Goal: Task Accomplishment & Management: Manage account settings

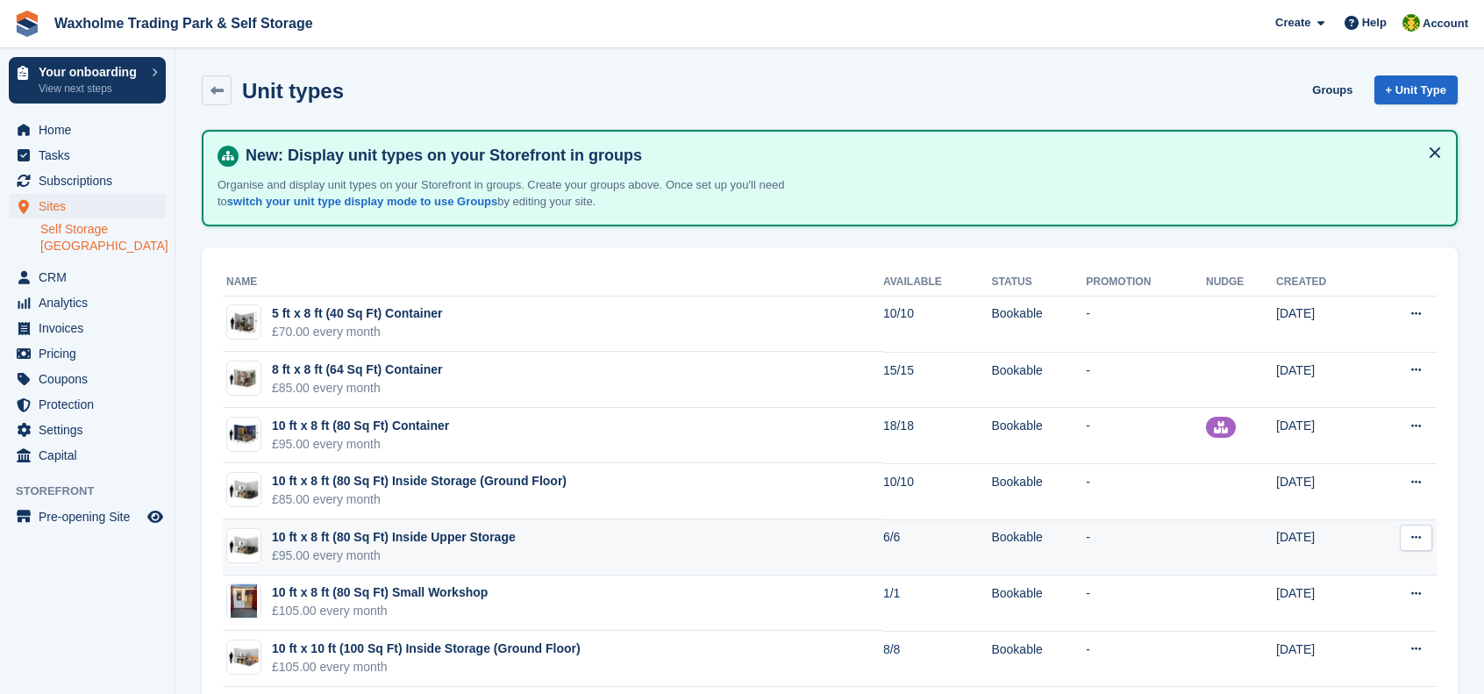
click at [1409, 534] on button at bounding box center [1416, 538] width 32 height 26
click at [1342, 569] on p "Edit unit type" at bounding box center [1348, 572] width 153 height 23
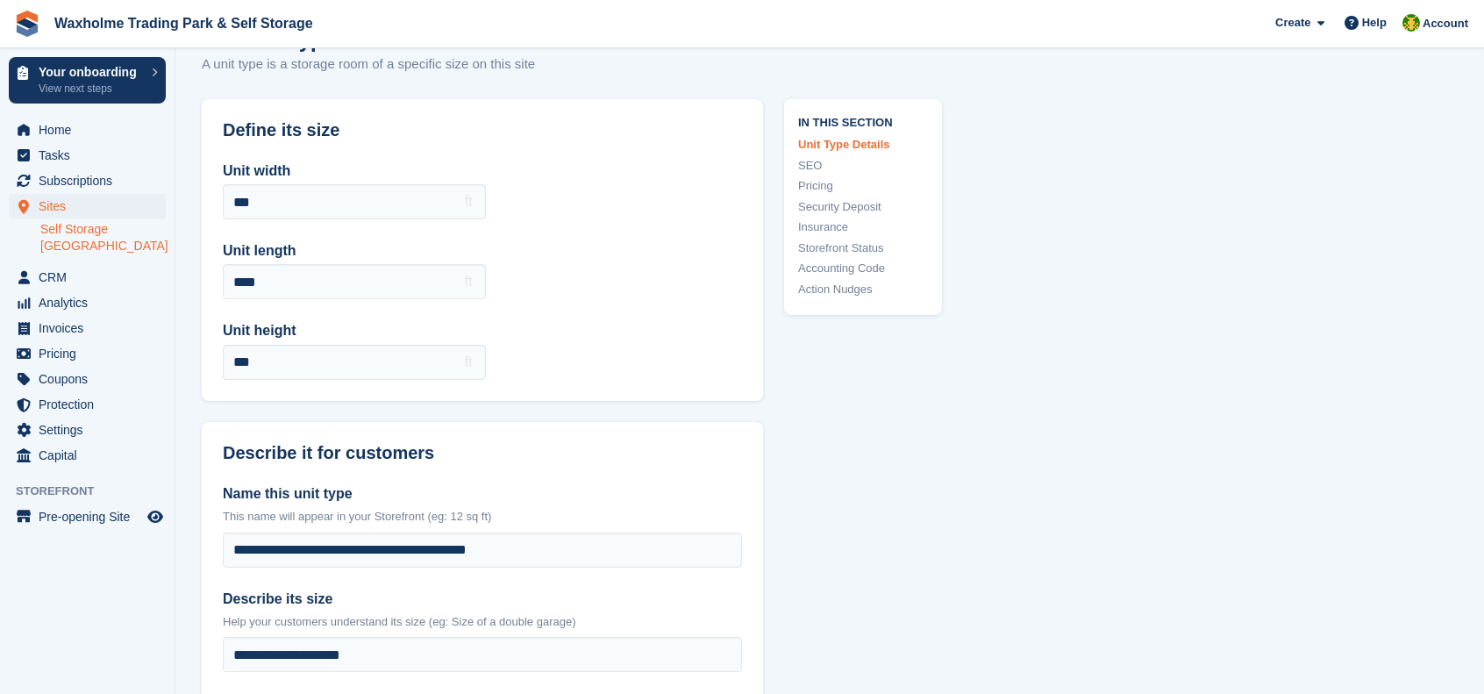
scroll to position [175, 0]
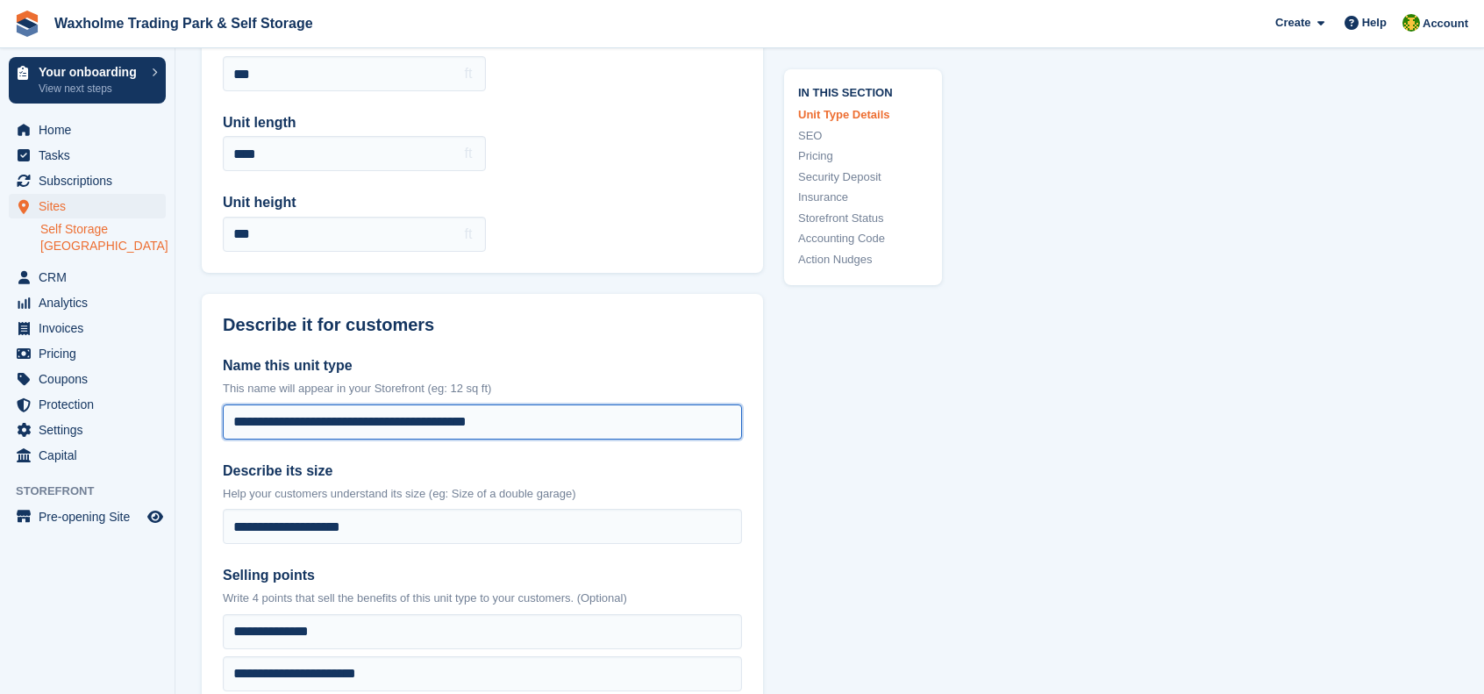
click at [402, 418] on input "**********" at bounding box center [482, 421] width 519 height 35
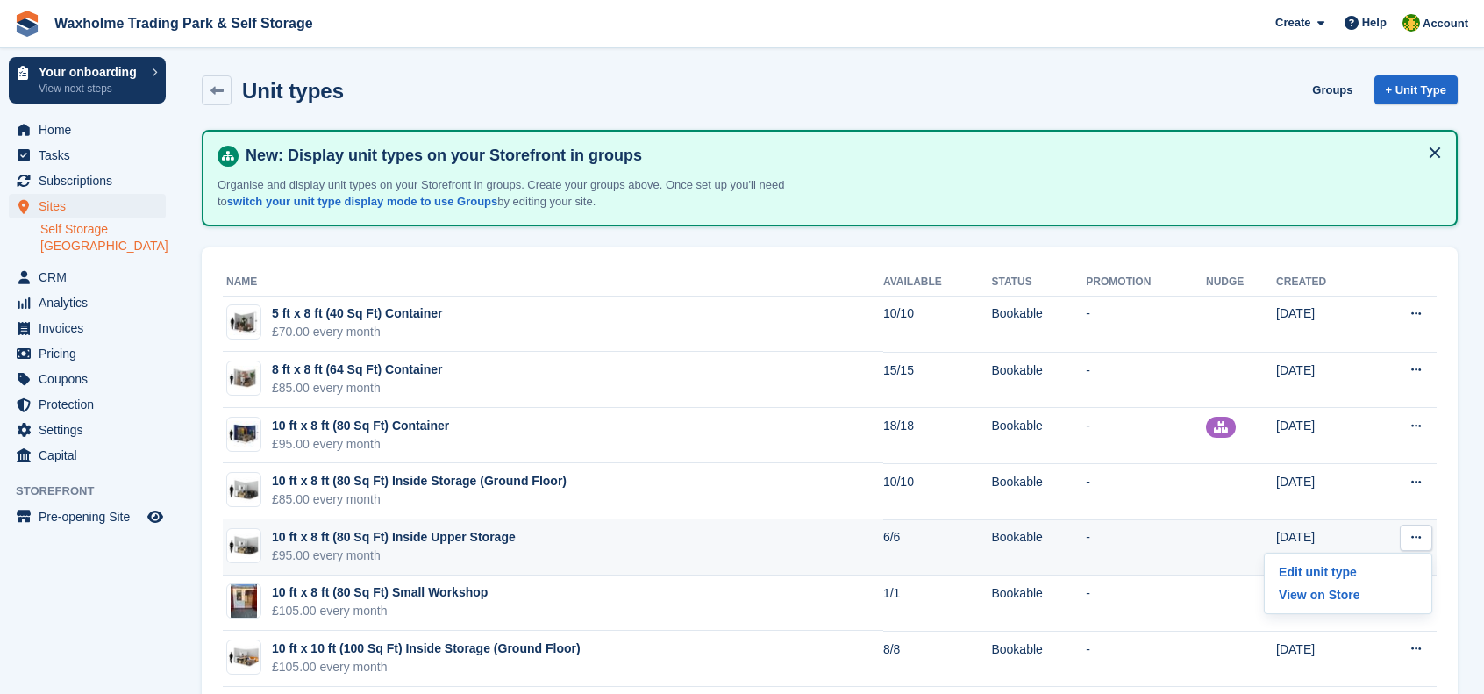
click at [1419, 536] on icon at bounding box center [1416, 537] width 10 height 11
click at [1406, 538] on button at bounding box center [1416, 538] width 32 height 26
click at [1364, 578] on p "Edit unit type" at bounding box center [1348, 572] width 153 height 23
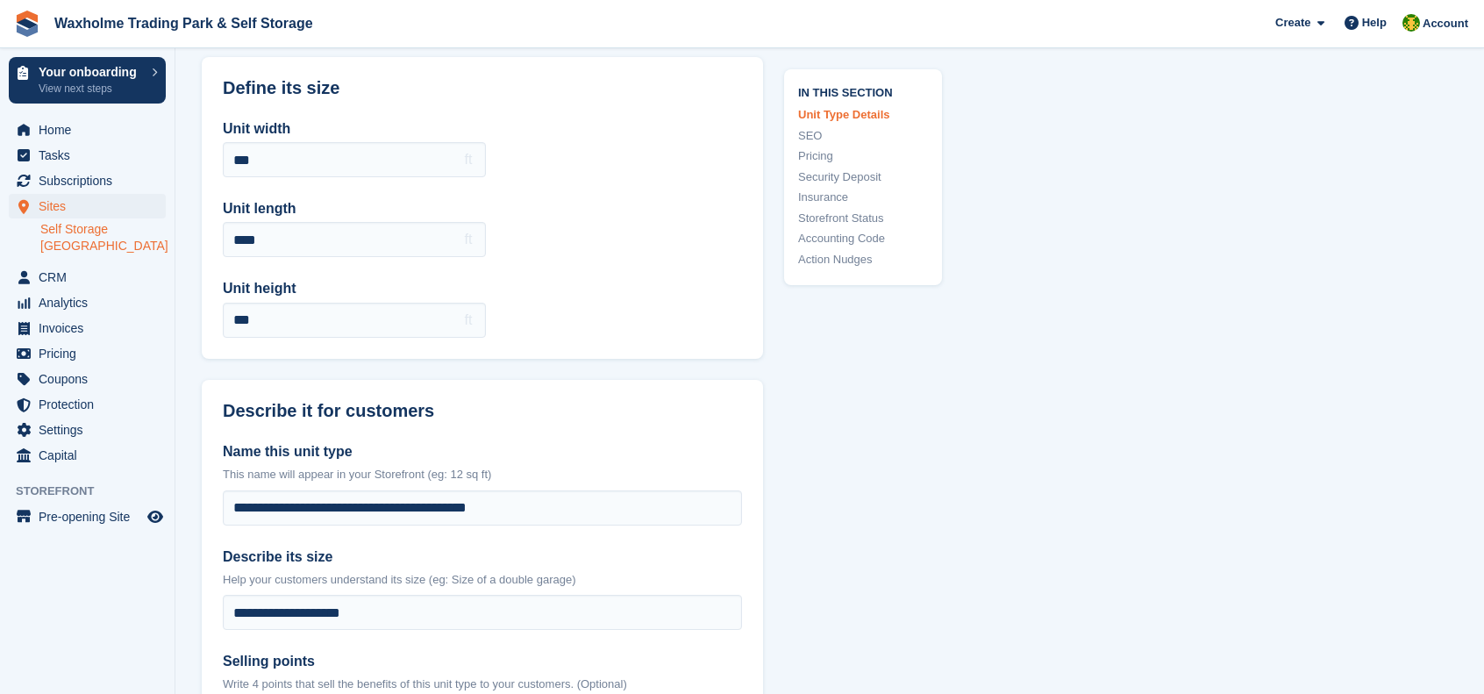
scroll to position [175, 0]
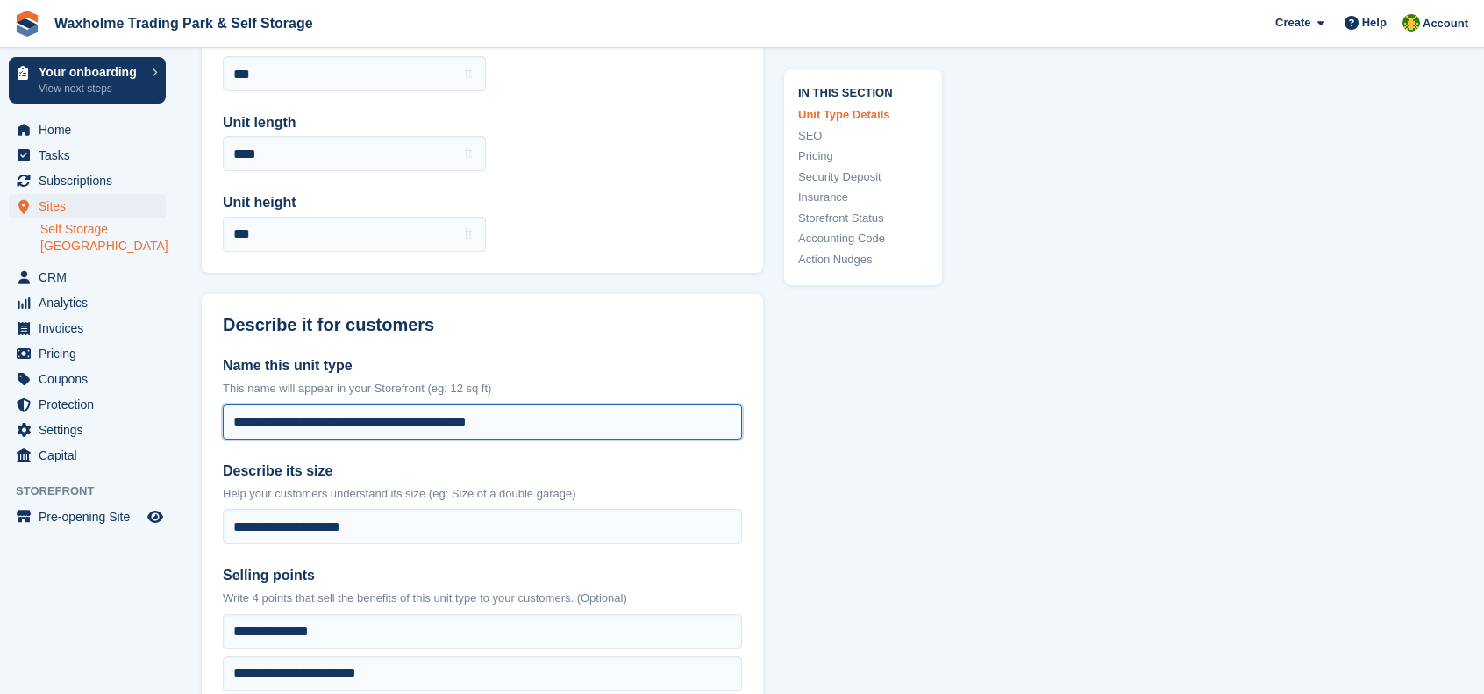
drag, startPoint x: 445, startPoint y: 419, endPoint x: 401, endPoint y: 416, distance: 44.0
click at [401, 416] on input "**********" at bounding box center [482, 421] width 519 height 35
click at [454, 418] on input "**********" at bounding box center [482, 421] width 519 height 35
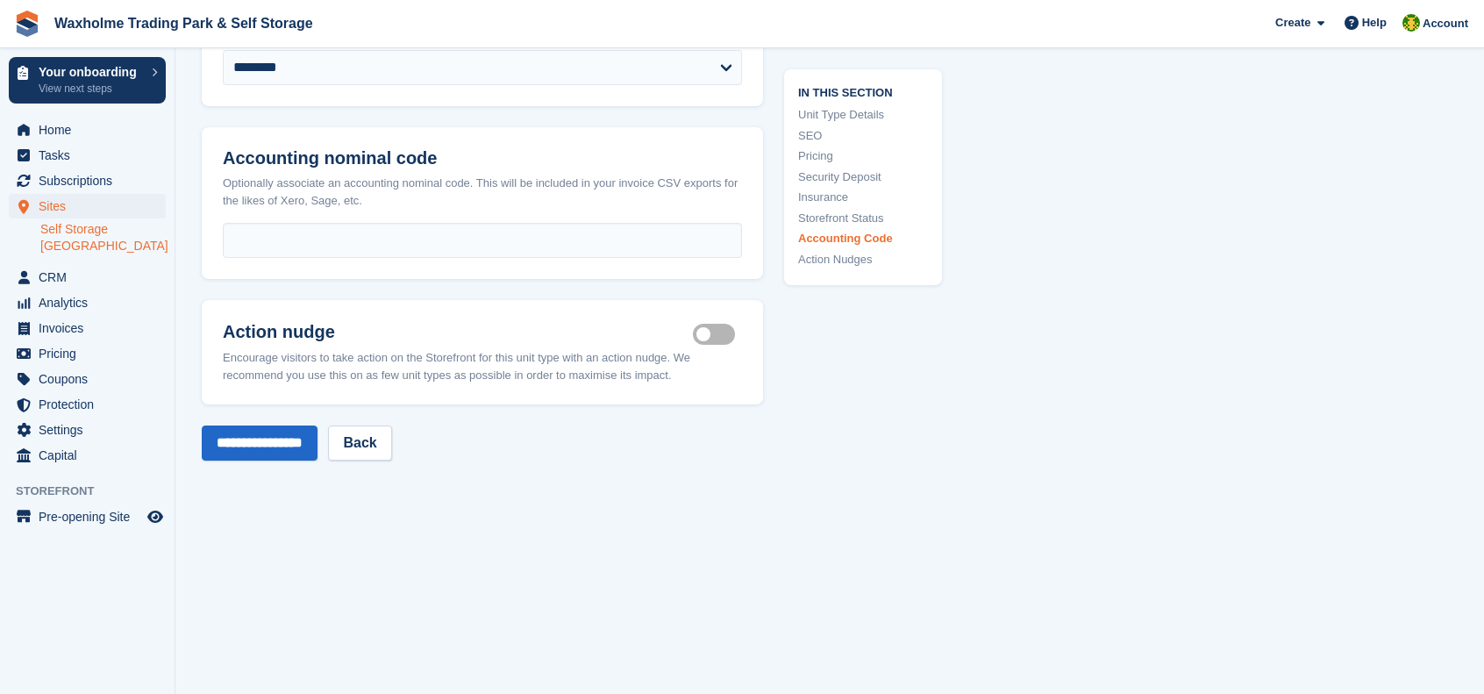
scroll to position [3287, 0]
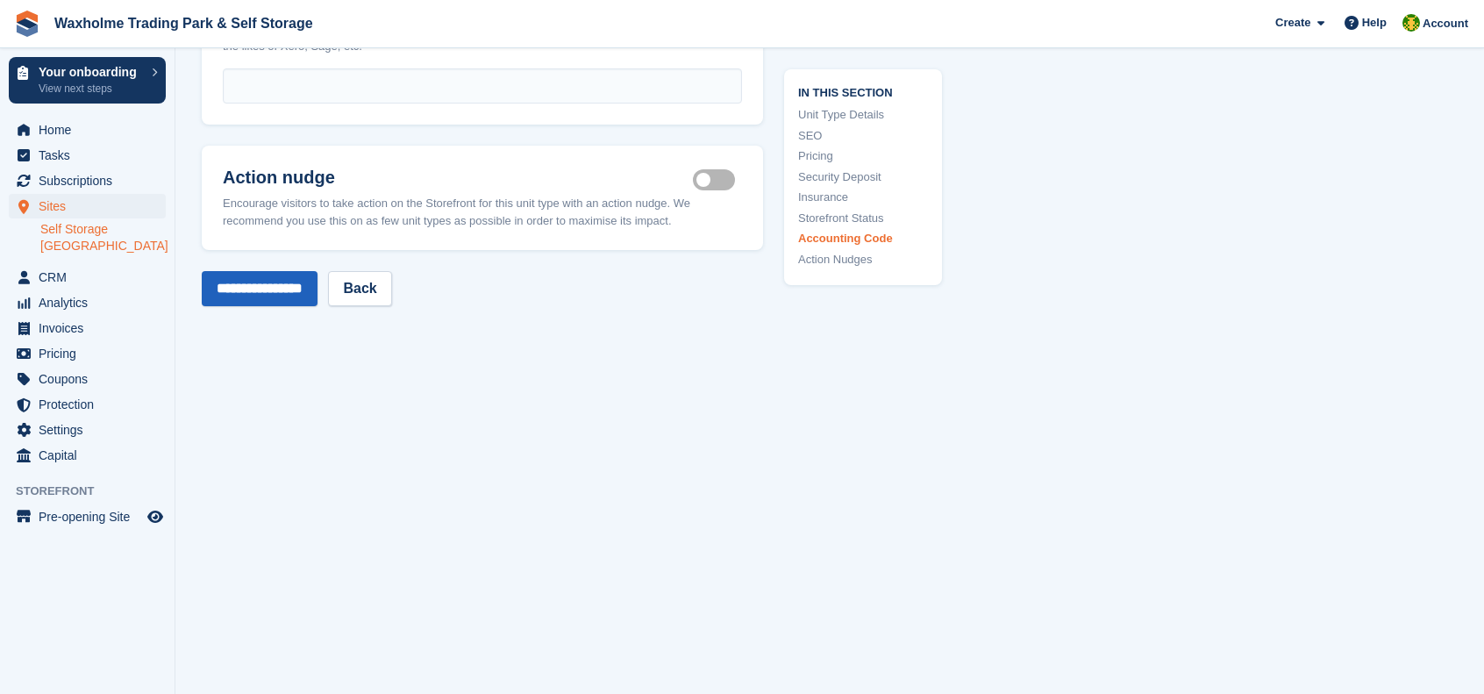
type input "**********"
click at [290, 287] on input "**********" at bounding box center [260, 288] width 116 height 35
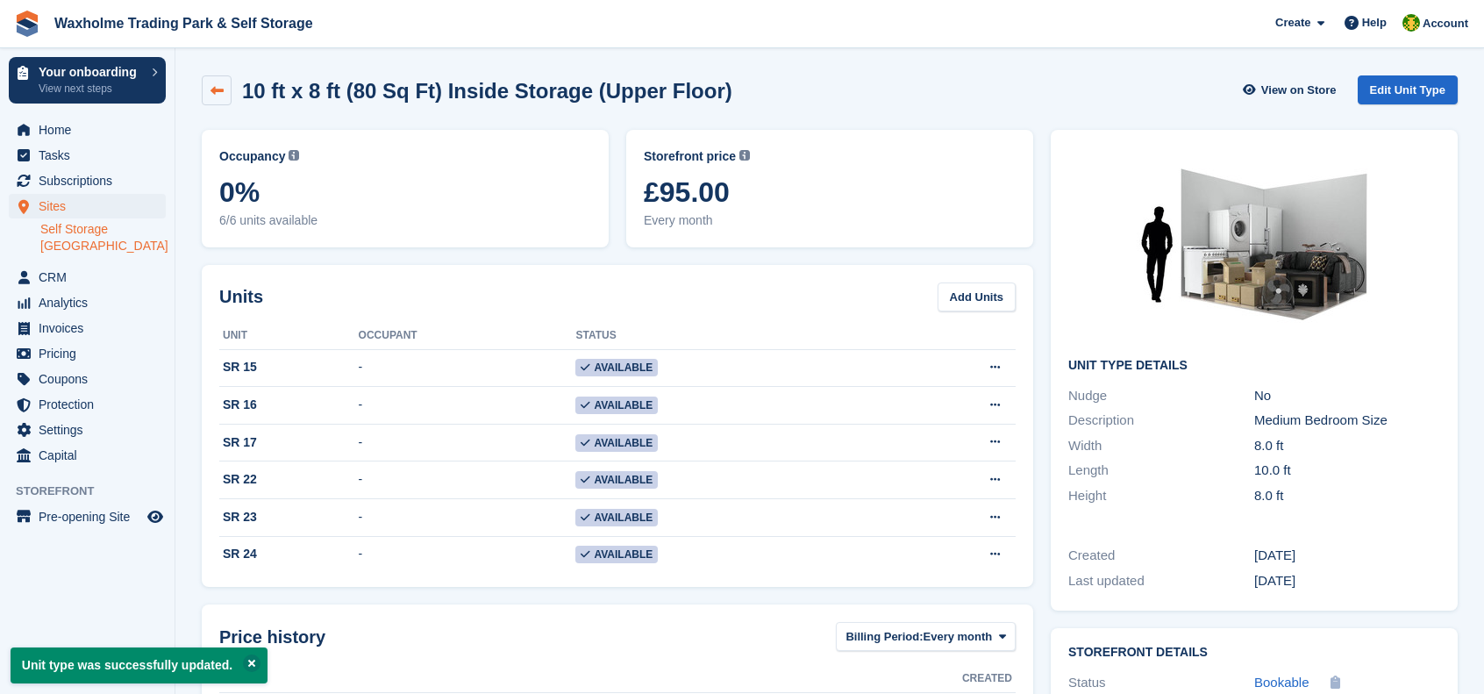
click at [217, 81] on link at bounding box center [217, 90] width 30 height 30
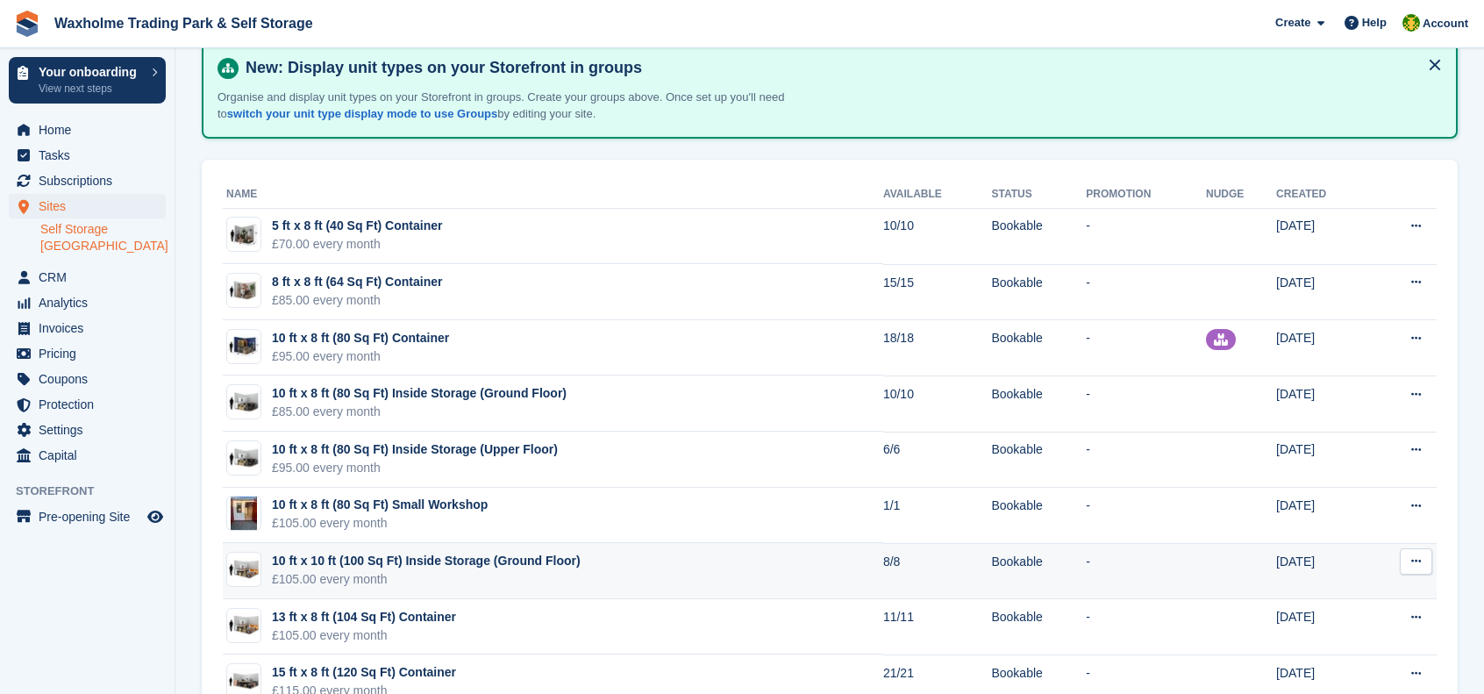
scroll to position [175, 0]
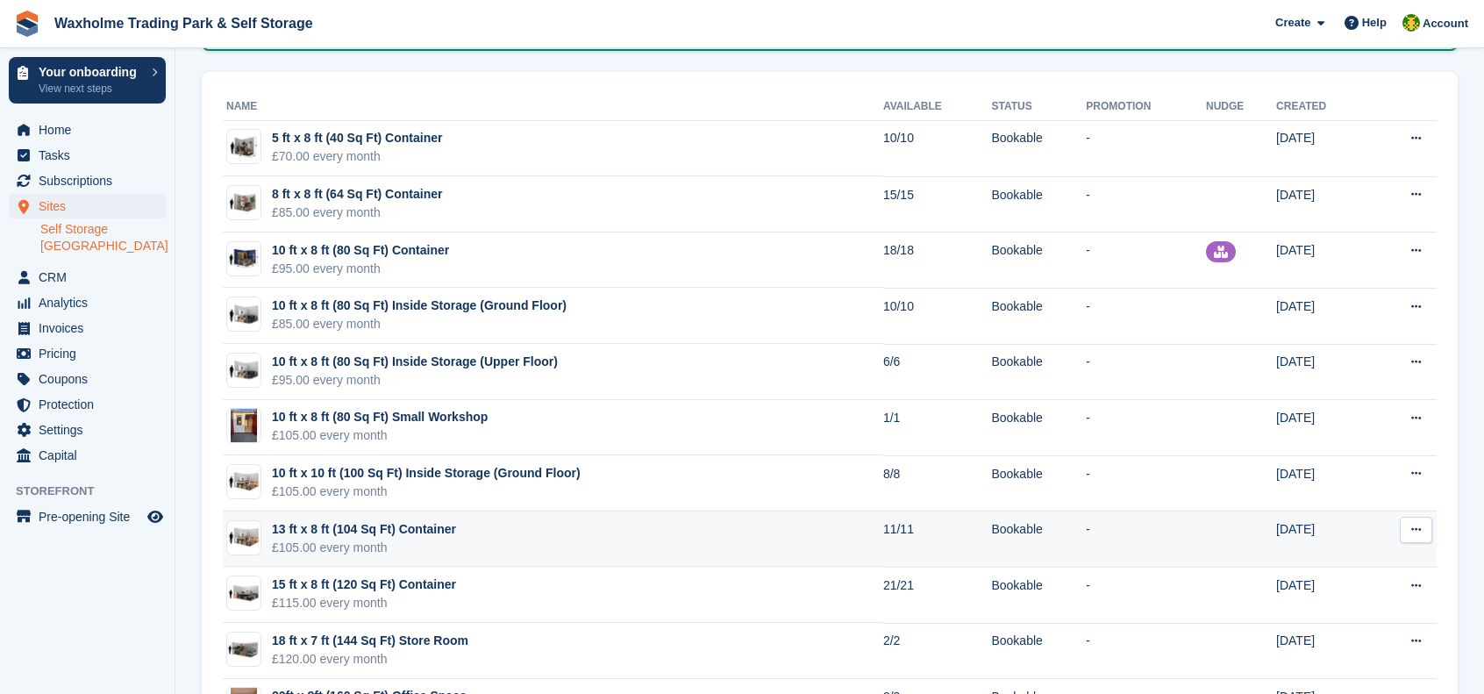
click at [590, 540] on td "13 ft x 8 ft (104 Sq Ft) Container £105.00 every month" at bounding box center [553, 539] width 661 height 56
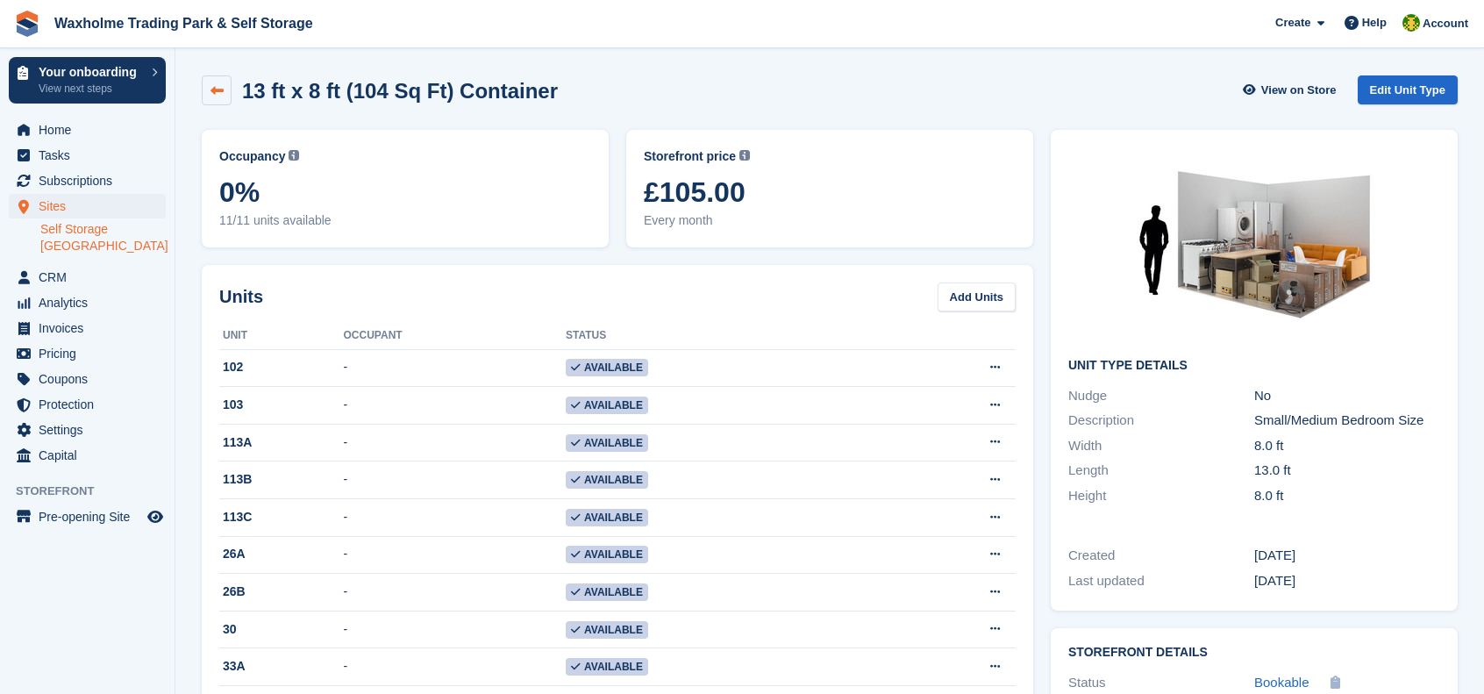
click at [218, 92] on icon at bounding box center [217, 90] width 13 height 13
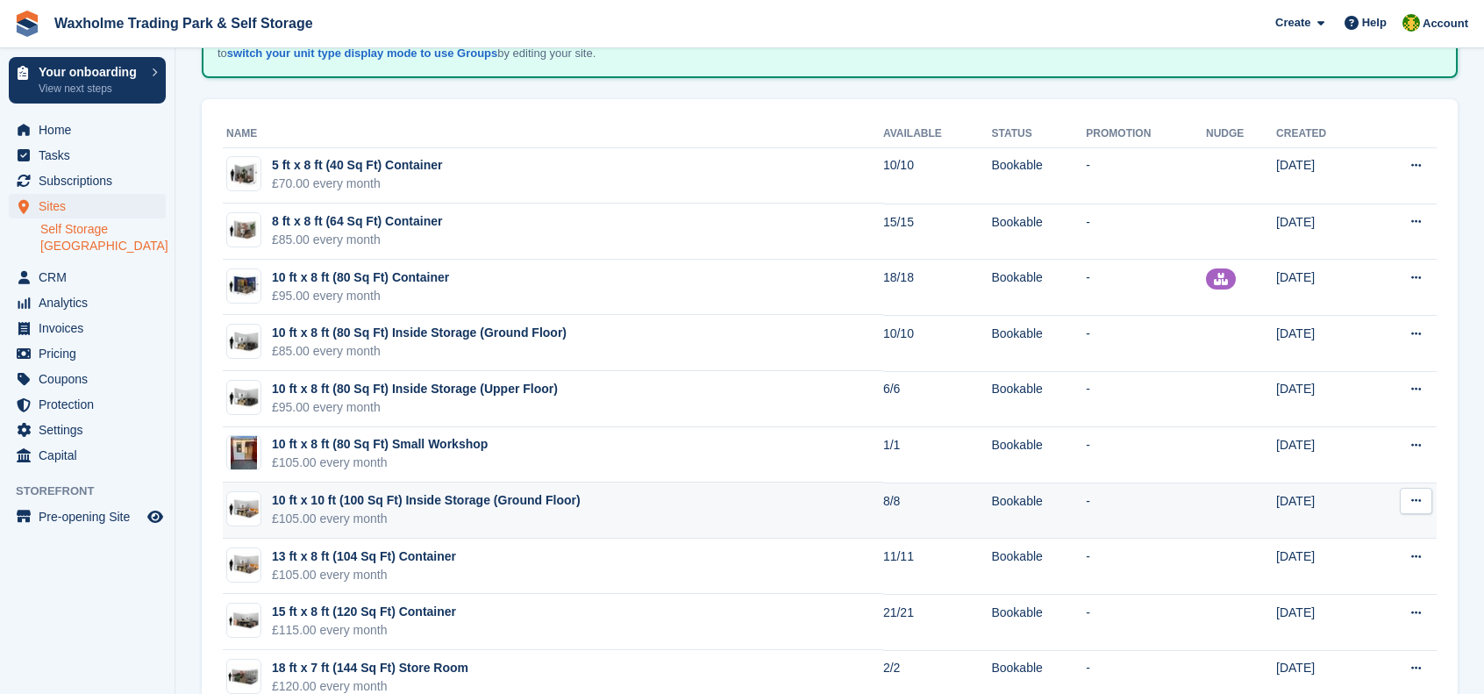
scroll to position [175, 0]
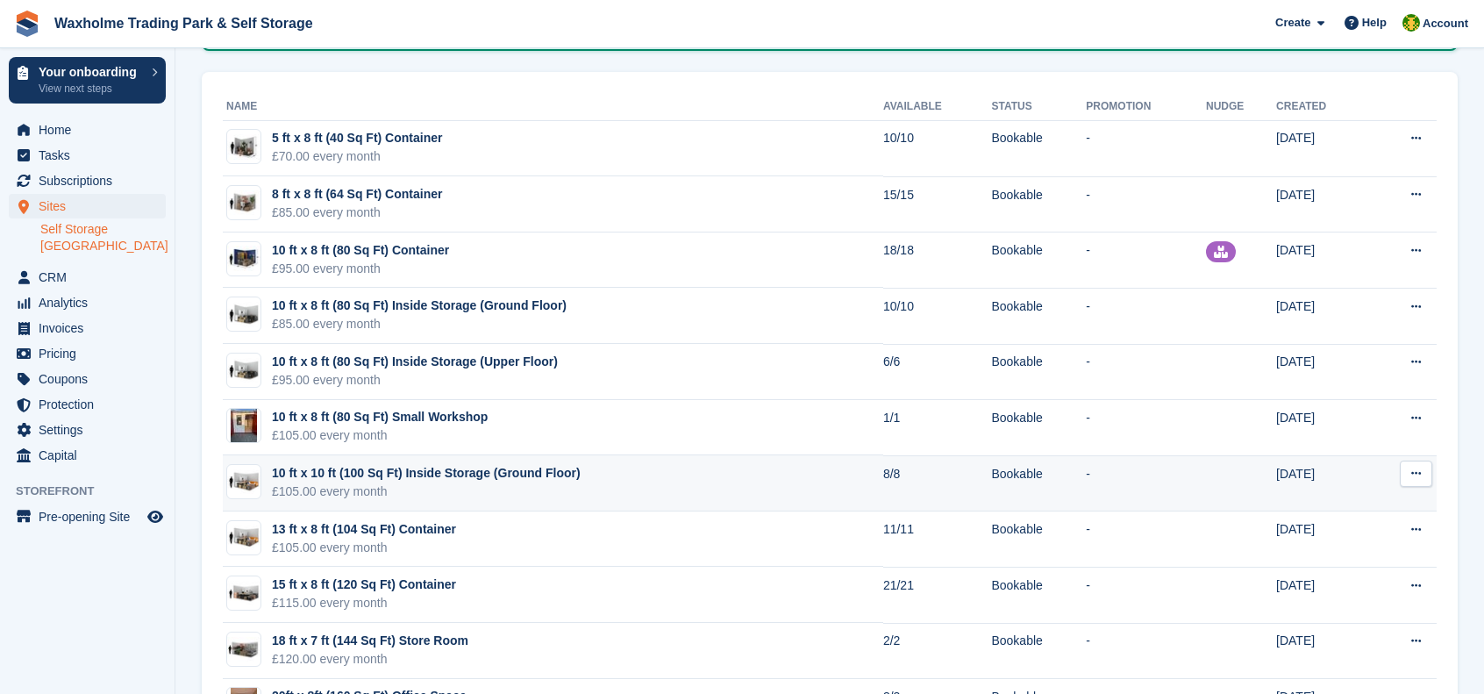
click at [586, 574] on td "15 ft x 8 ft (120 Sq Ft) Container £115.00 every month" at bounding box center [553, 595] width 661 height 56
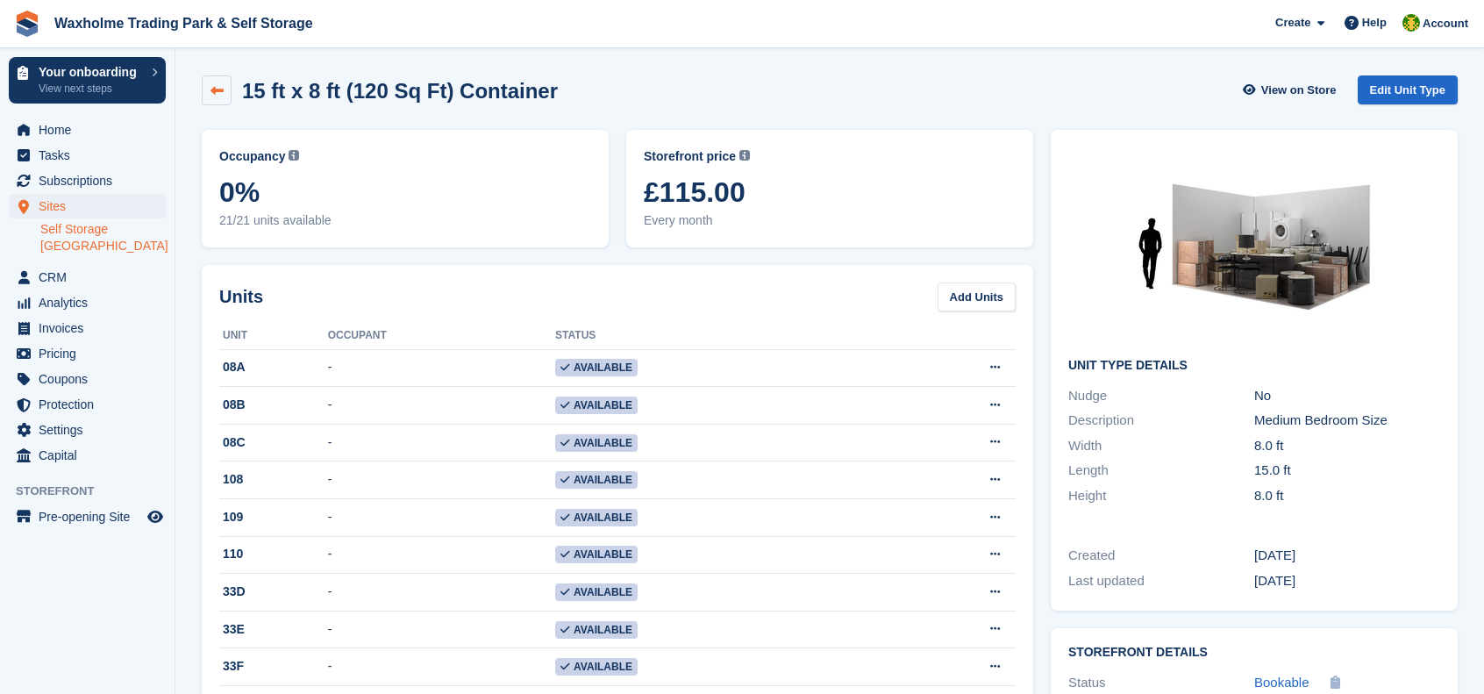
click at [218, 85] on icon at bounding box center [217, 90] width 13 height 13
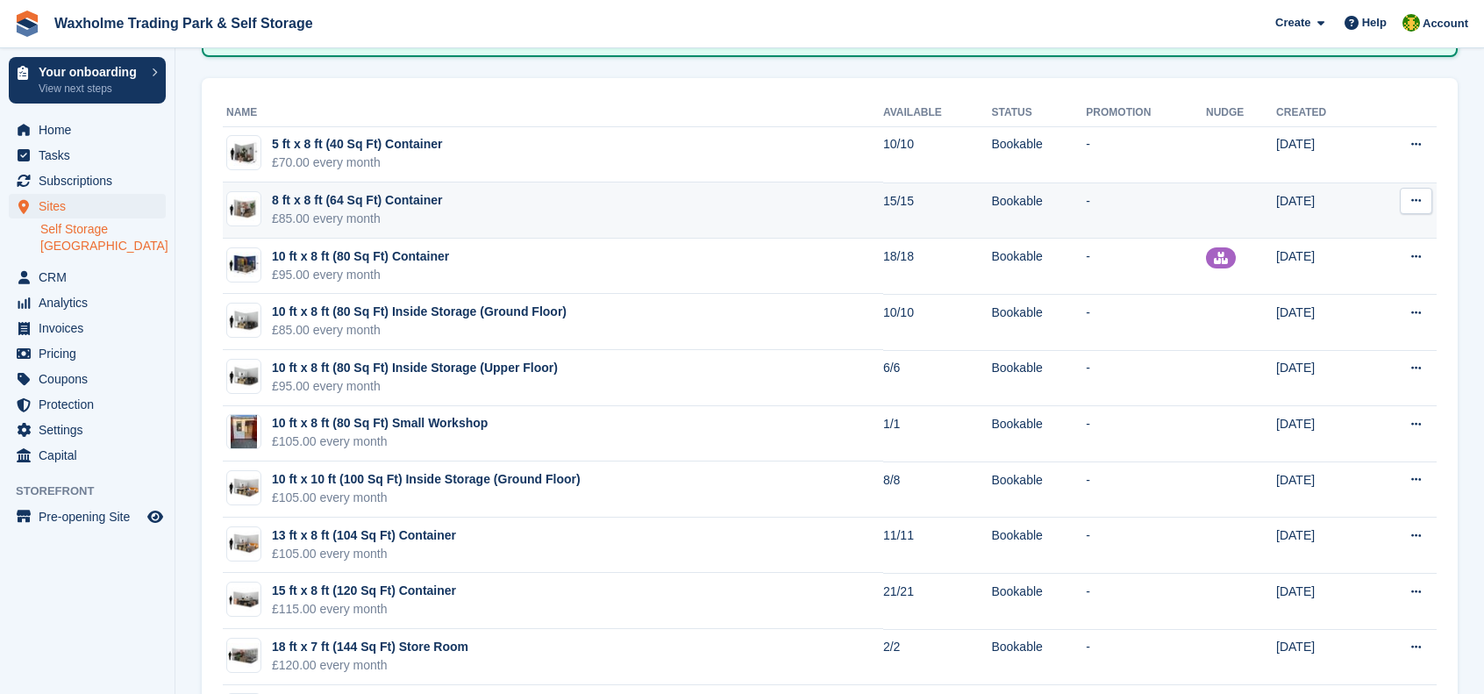
scroll to position [175, 0]
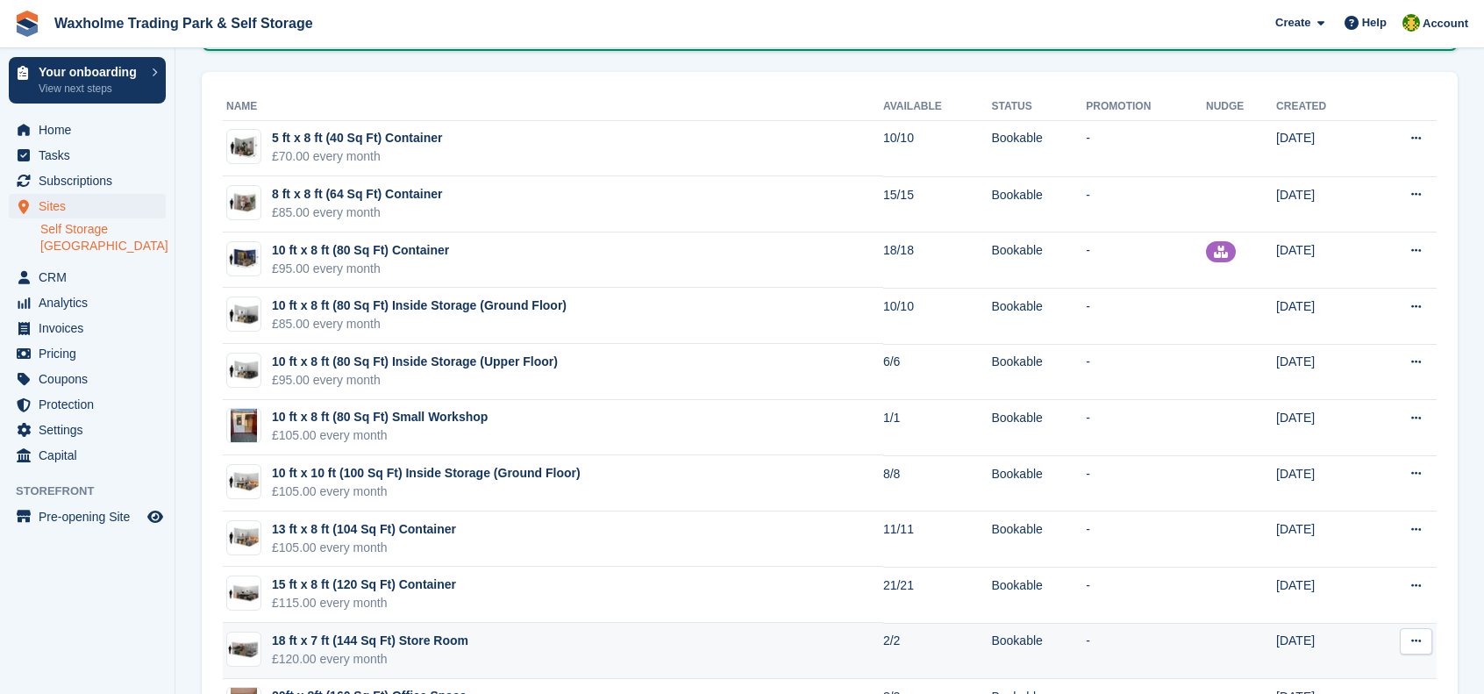
click at [564, 644] on td "18 ft x 7 ft (144 Sq Ft) Store Room £120.00 every month" at bounding box center [553, 651] width 661 height 56
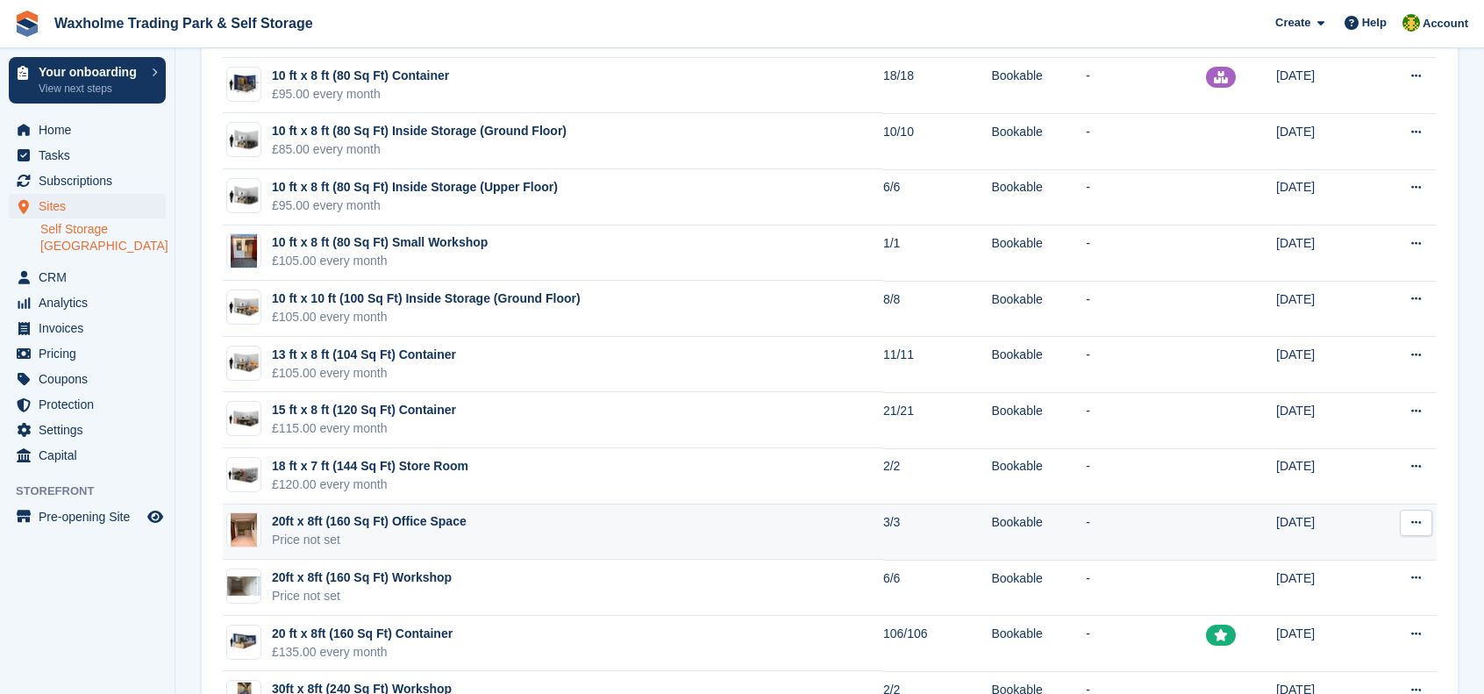
scroll to position [351, 0]
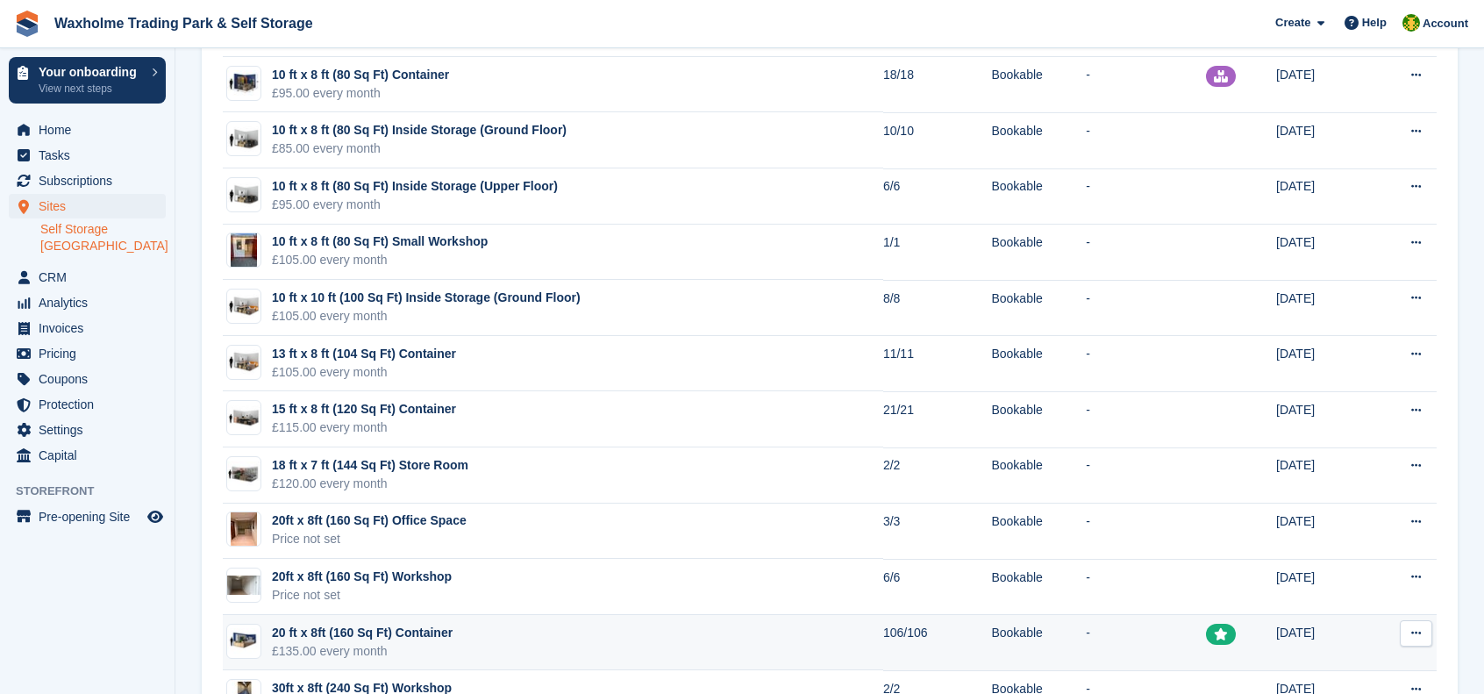
click at [604, 642] on td "20 ft x 8ft (160 Sq Ft) Container £135.00 every month" at bounding box center [553, 643] width 661 height 56
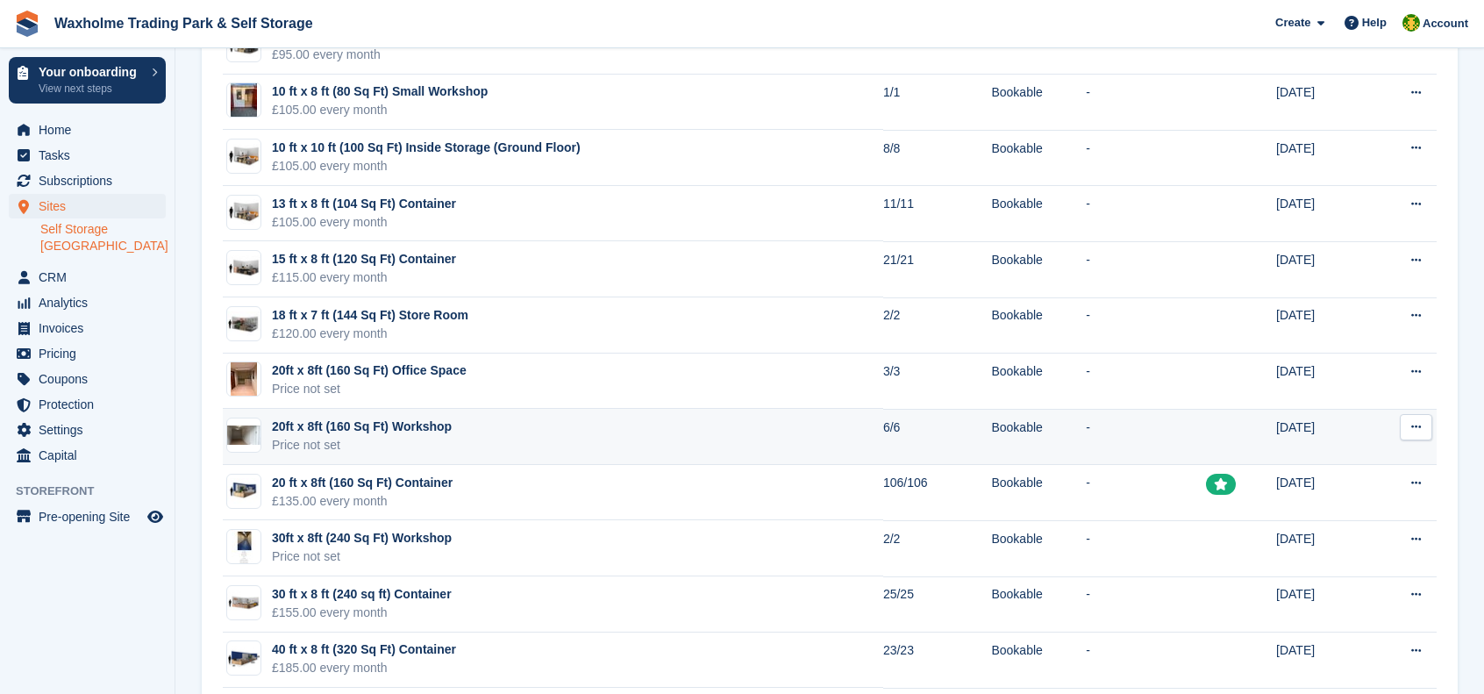
scroll to position [526, 0]
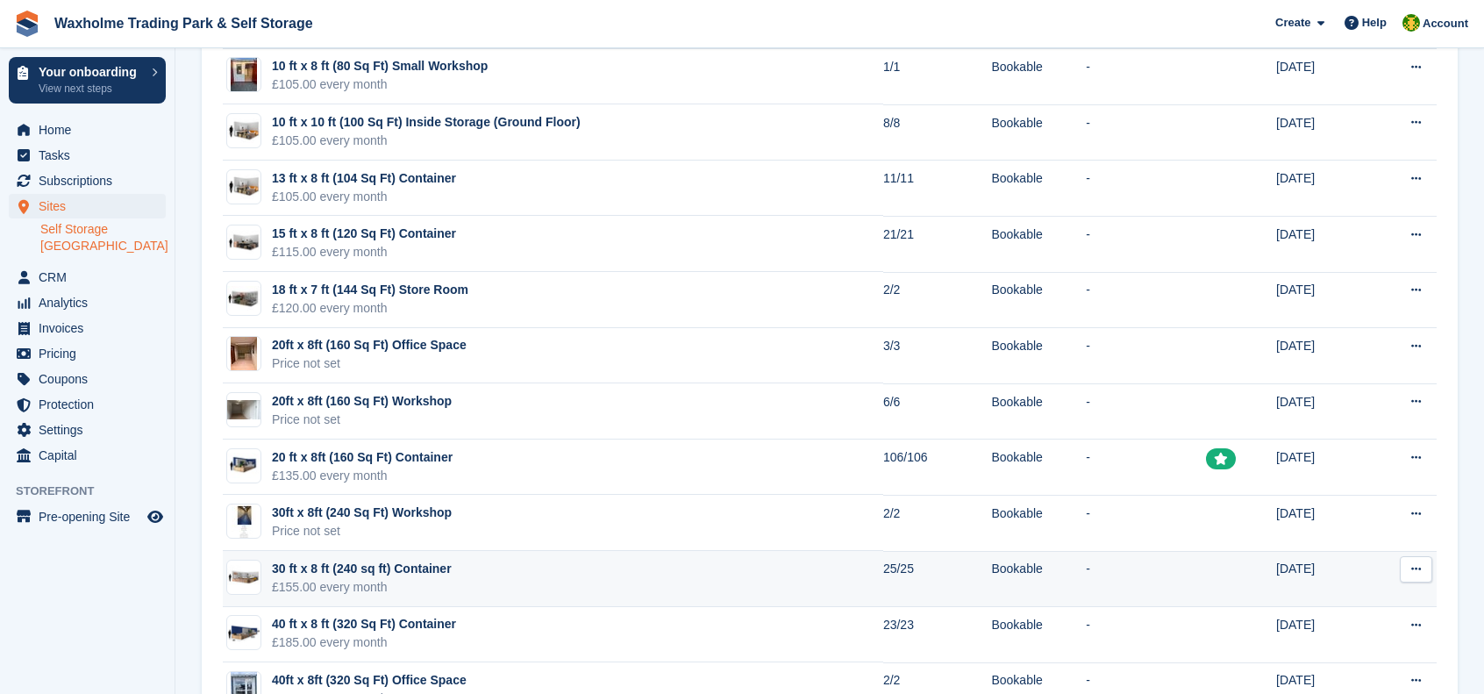
click at [573, 569] on td "30 ft x 8 ft (240 sq ft) Container £155.00 every month" at bounding box center [553, 579] width 661 height 56
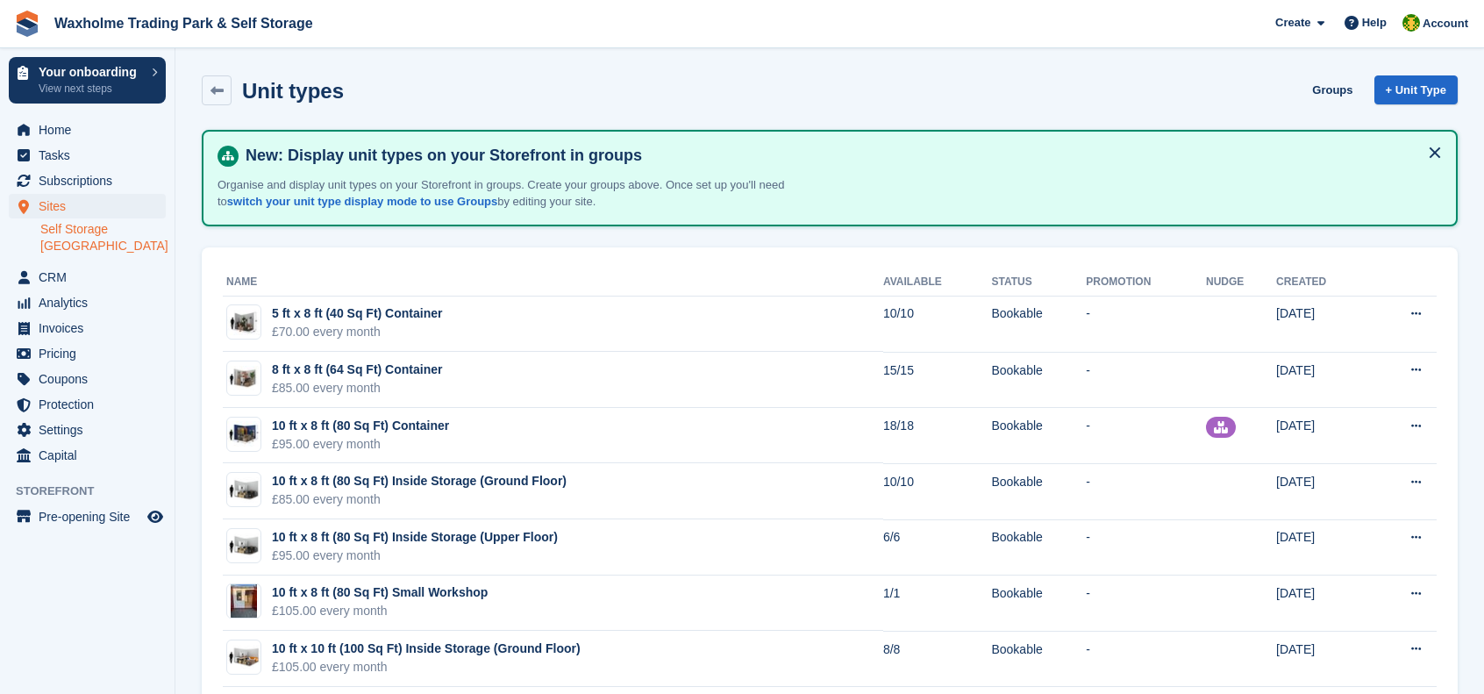
scroll to position [526, 0]
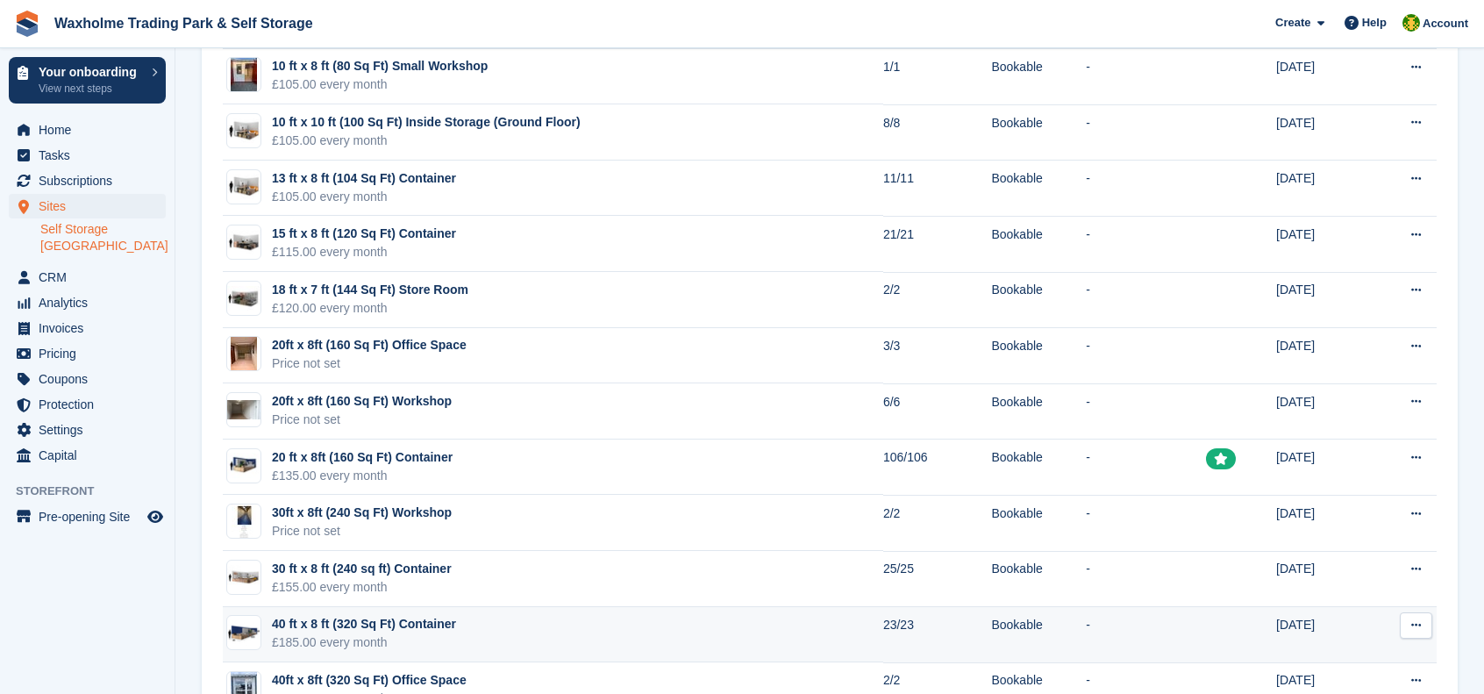
click at [467, 625] on td "40 ft x 8 ft (320 Sq Ft) Container £185.00 every month" at bounding box center [553, 635] width 661 height 56
